Goal: Navigation & Orientation: Understand site structure

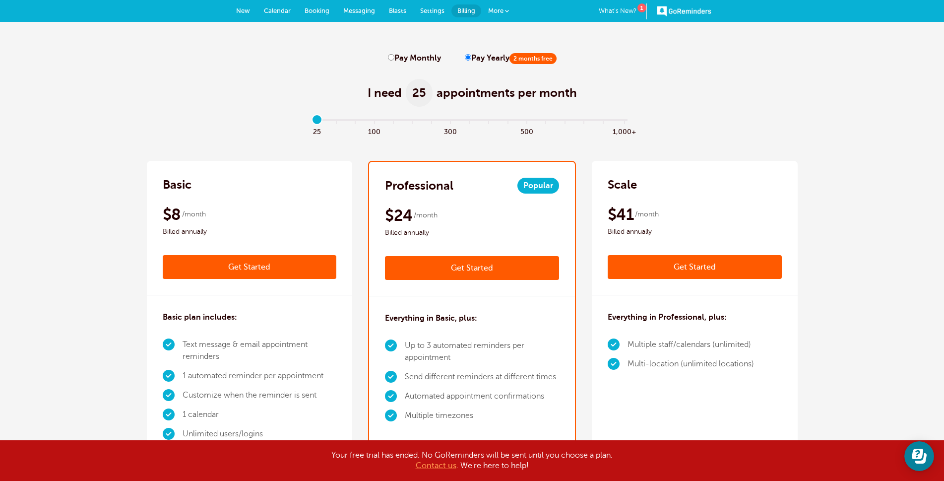
click at [242, 10] on span "New" at bounding box center [243, 10] width 14 height 7
click at [276, 9] on span "Calendar" at bounding box center [277, 10] width 27 height 7
click at [314, 9] on span "Booking" at bounding box center [317, 10] width 25 height 7
drag, startPoint x: 0, startPoint y: 0, endPoint x: 352, endPoint y: 9, distance: 352.5
click at [352, 9] on span "Messaging" at bounding box center [359, 10] width 32 height 7
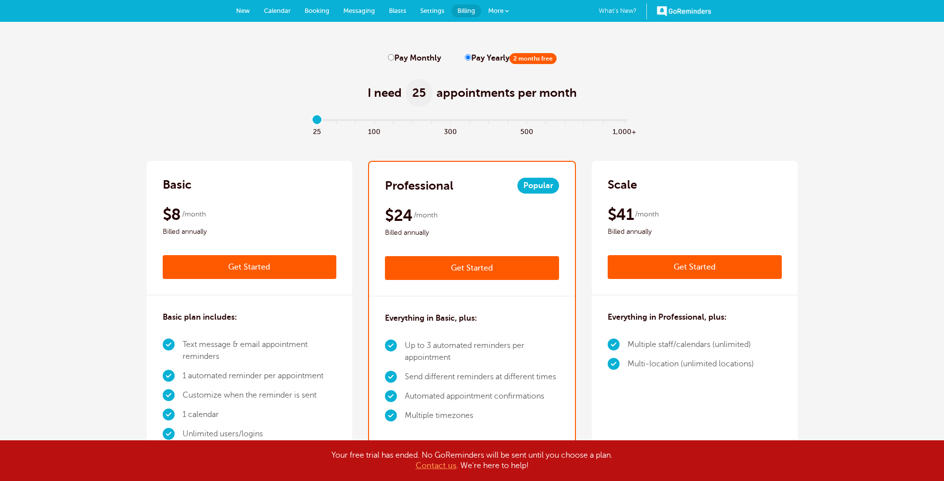
click at [432, 11] on span "Settings" at bounding box center [432, 10] width 24 height 7
click at [498, 10] on span "More" at bounding box center [495, 10] width 15 height 7
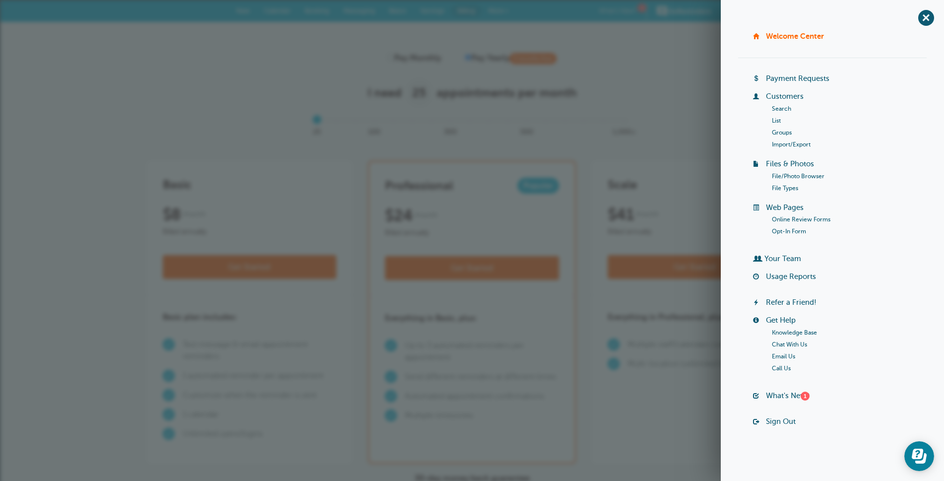
click at [499, 10] on span "More" at bounding box center [495, 10] width 15 height 7
click at [501, 10] on span "More" at bounding box center [495, 10] width 15 height 7
click at [620, 9] on link "What's New? 1" at bounding box center [623, 11] width 48 height 16
